Goal: Transaction & Acquisition: Purchase product/service

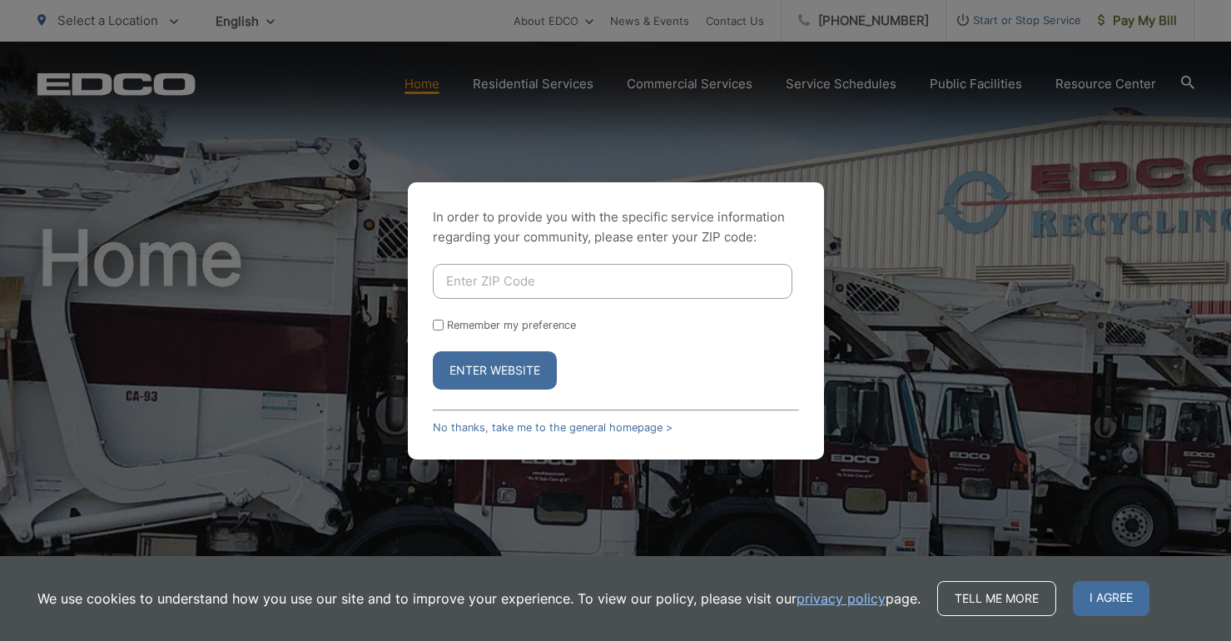
click at [533, 278] on input "Enter ZIP Code" at bounding box center [613, 281] width 360 height 35
type input "92021"
click at [517, 365] on button "Enter Website" at bounding box center [495, 370] width 124 height 38
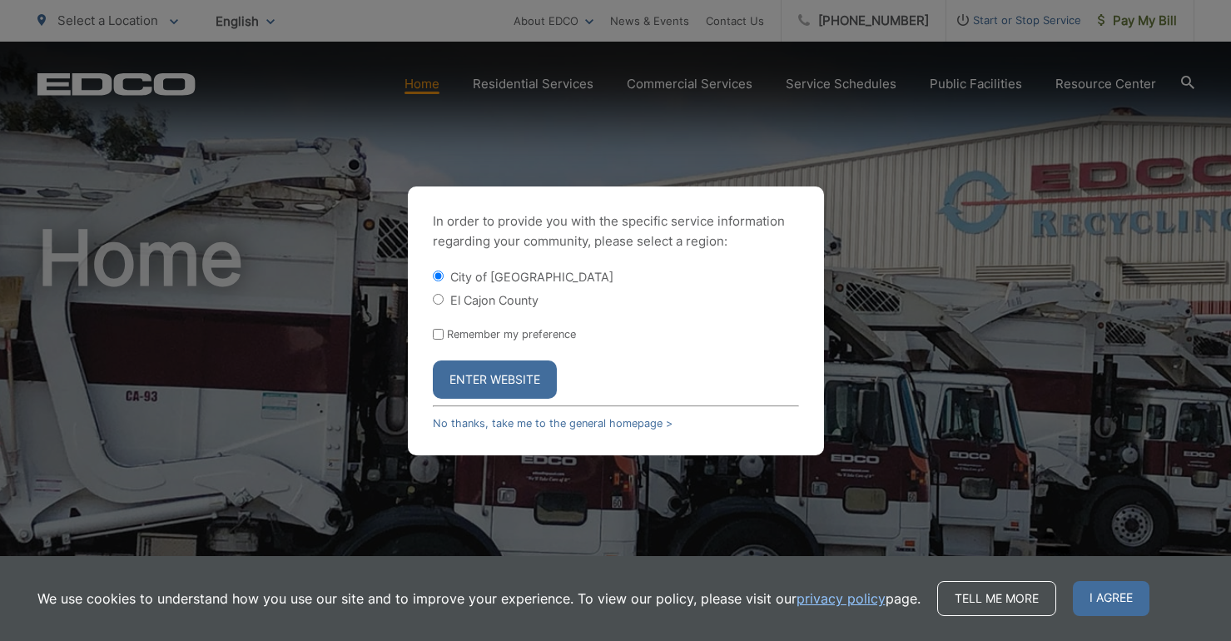
click at [482, 298] on label "El Cajon County" at bounding box center [494, 300] width 88 height 14
click at [444, 298] on input "El Cajon County" at bounding box center [438, 299] width 11 height 11
radio input "true"
click at [496, 384] on button "Enter Website" at bounding box center [495, 379] width 124 height 38
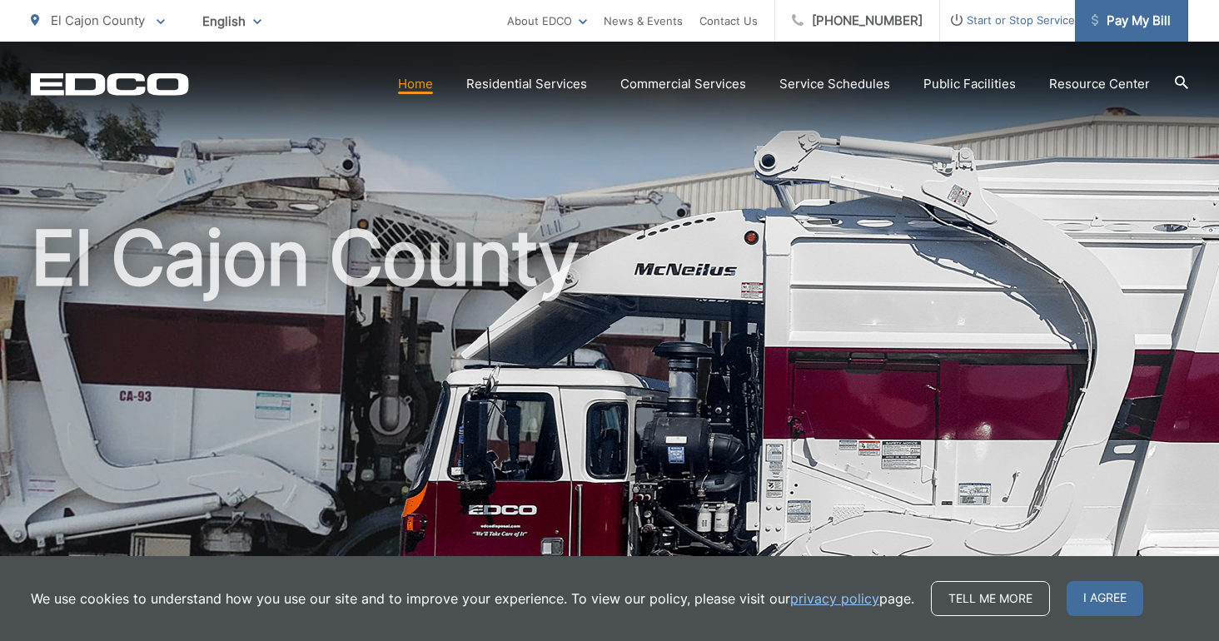
click at [1147, 27] on span "Pay My Bill" at bounding box center [1130, 21] width 79 height 20
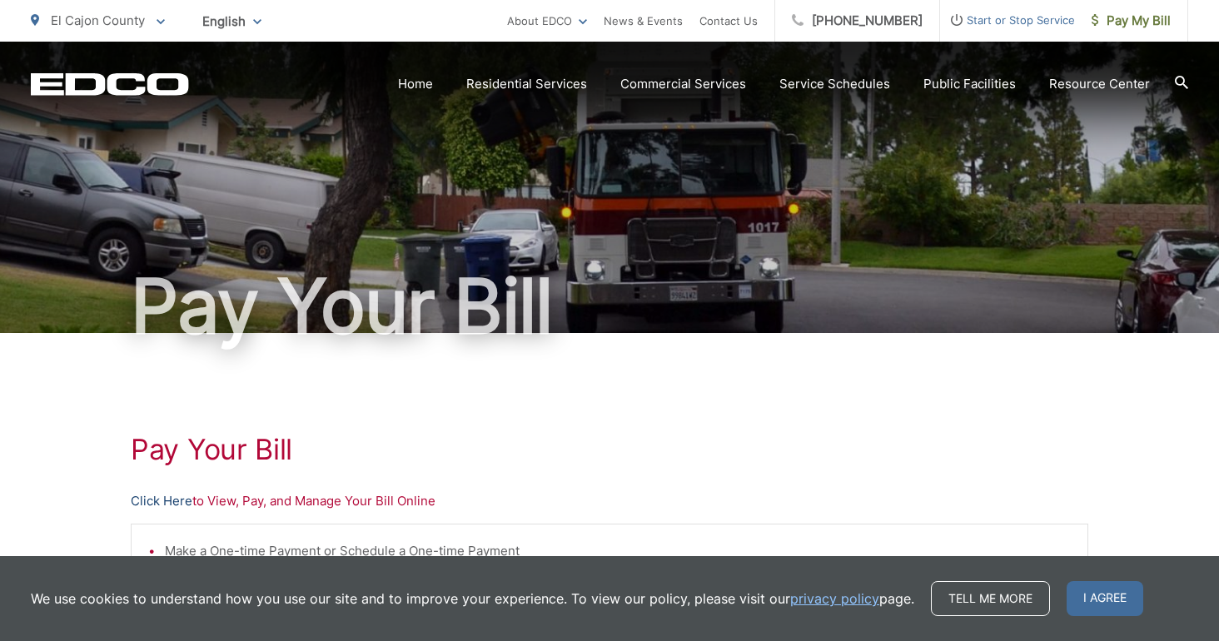
click at [166, 498] on link "Click Here" at bounding box center [162, 501] width 62 height 20
click at [165, 498] on link "Click Here" at bounding box center [162, 501] width 62 height 20
